Goal: Transaction & Acquisition: Purchase product/service

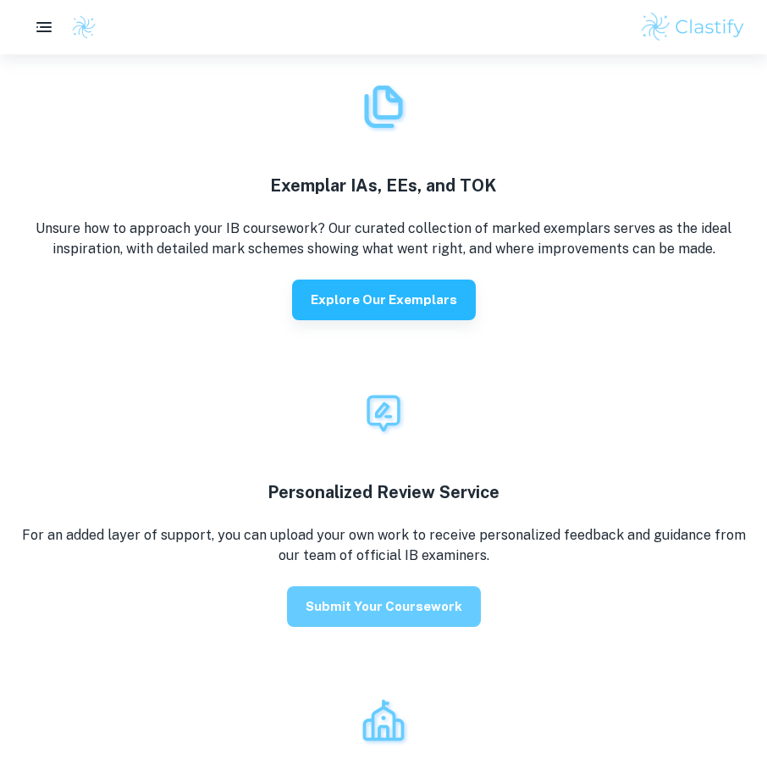
scroll to position [3302, 0]
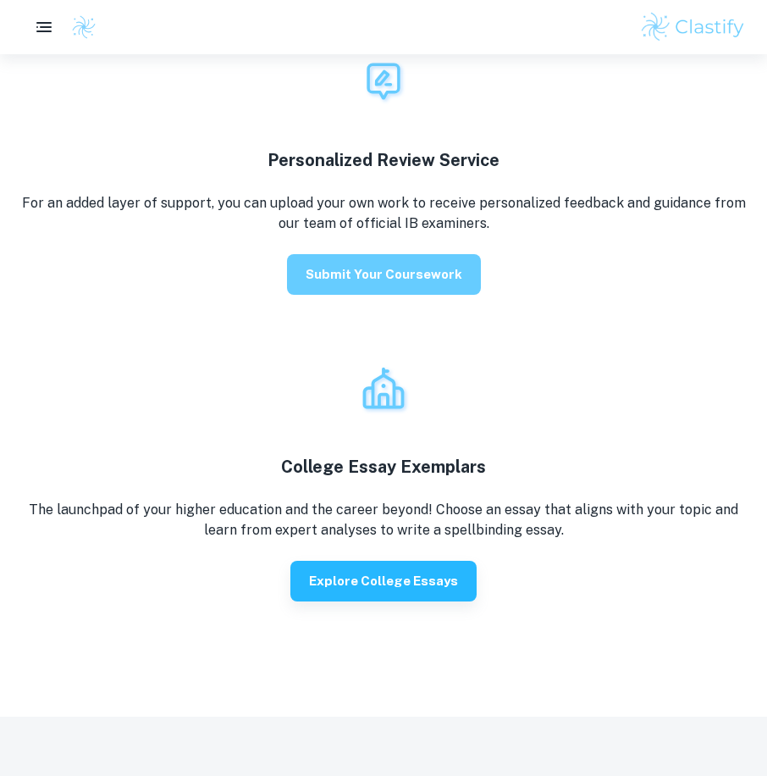
click at [417, 285] on button "Submit your coursework" at bounding box center [384, 274] width 194 height 41
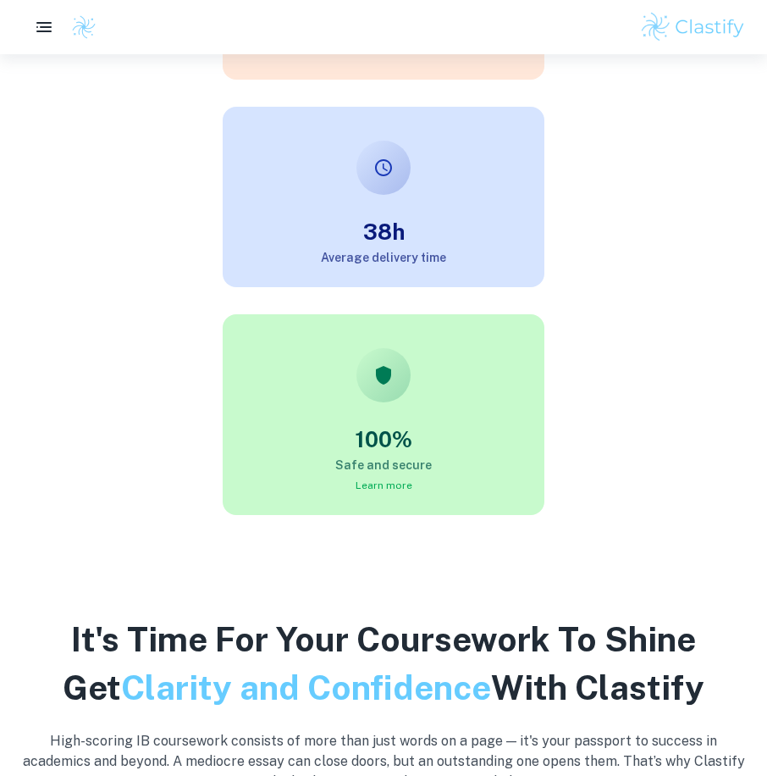
scroll to position [762, 0]
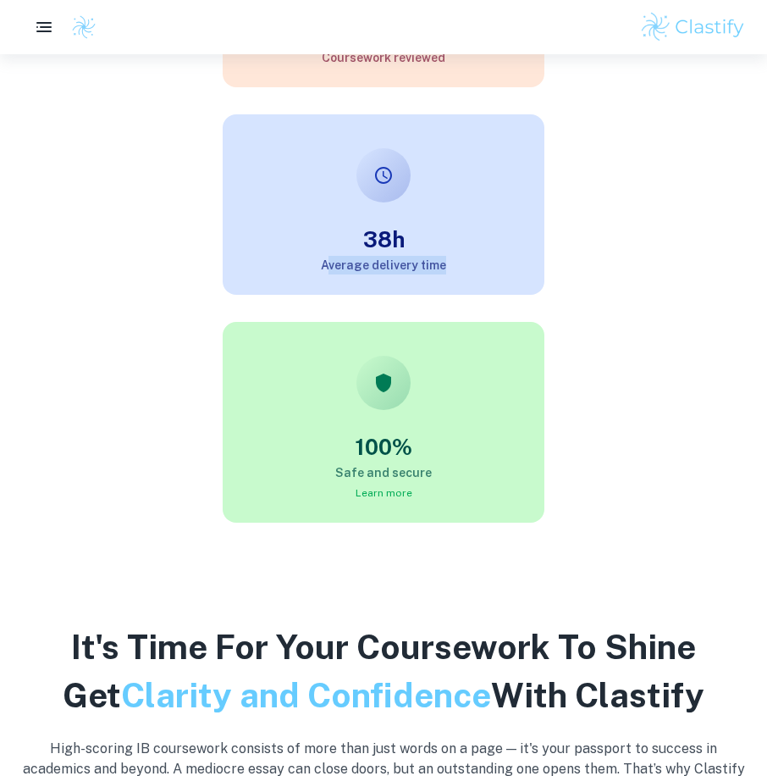
drag, startPoint x: 329, startPoint y: 266, endPoint x: 588, endPoint y: 273, distance: 259.2
click at [588, 273] on div "38h Average delivery time" at bounding box center [370, 190] width 754 height 207
drag, startPoint x: 588, startPoint y: 273, endPoint x: 527, endPoint y: 437, distance: 175.2
click at [531, 439] on h3 "100%" at bounding box center [384, 446] width 322 height 33
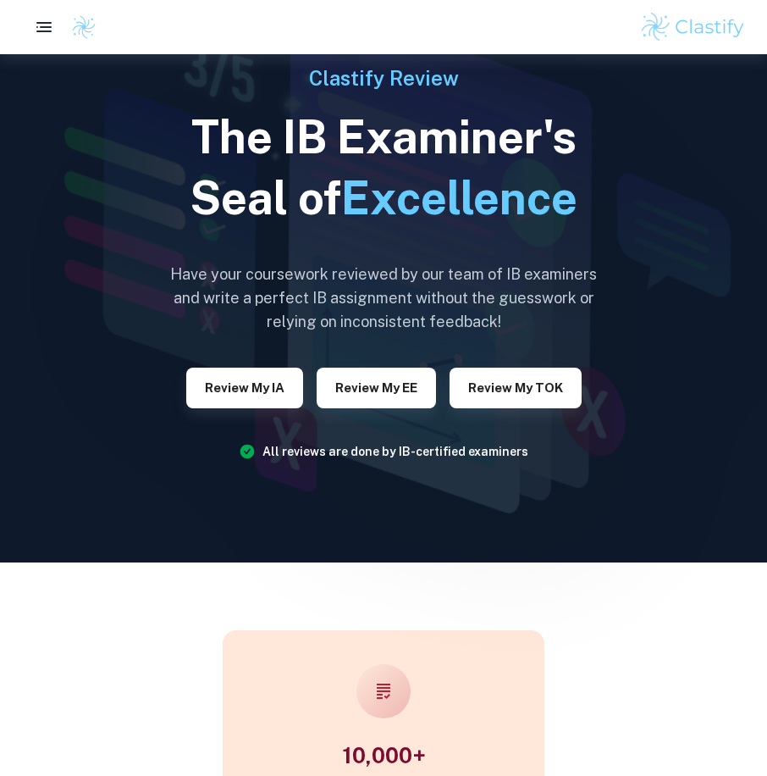
scroll to position [0, 0]
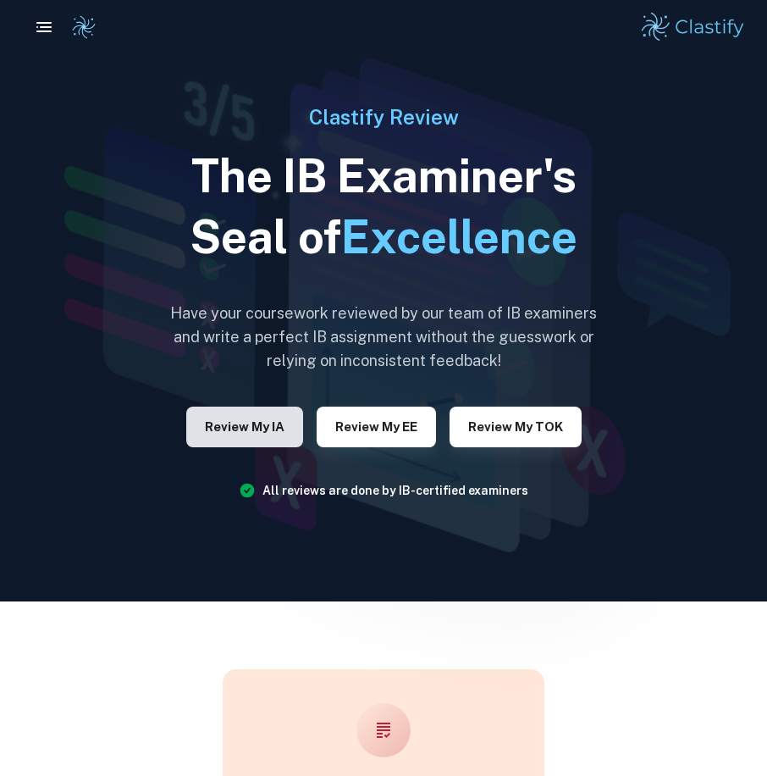
click at [244, 418] on button "Review my IA" at bounding box center [244, 426] width 117 height 41
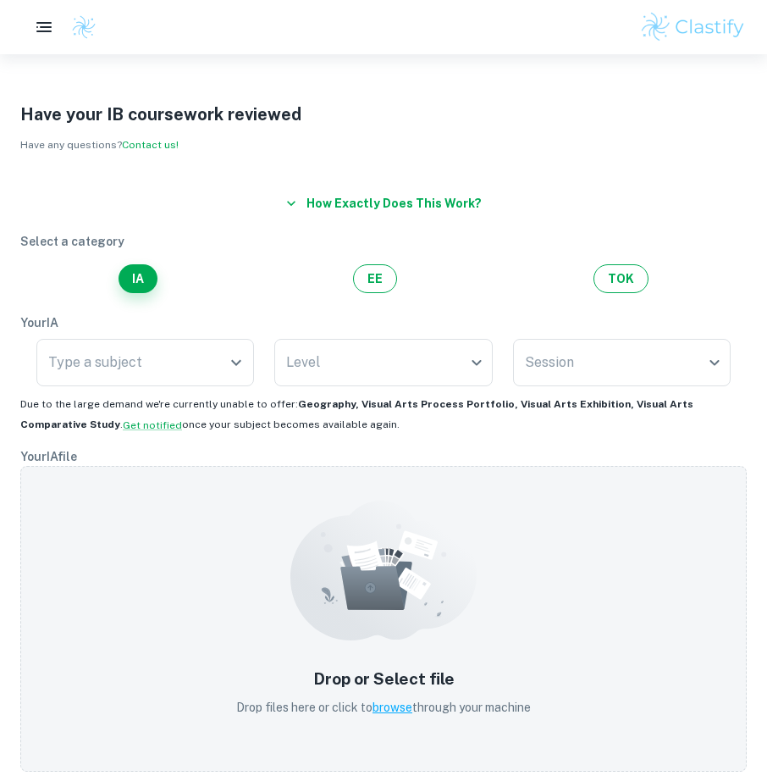
drag, startPoint x: 344, startPoint y: 426, endPoint x: 19, endPoint y: 395, distance: 326.6
click at [19, 395] on div "How exactly does this work? Select a category IA EE TOK Your IA Type a subject …" at bounding box center [373, 560] width 747 height 784
click at [459, 428] on div "Your IA Type a subject Type a subject Level ​ Level Session ​ Session Due to th…" at bounding box center [383, 373] width 727 height 120
